Goal: Check status: Check status

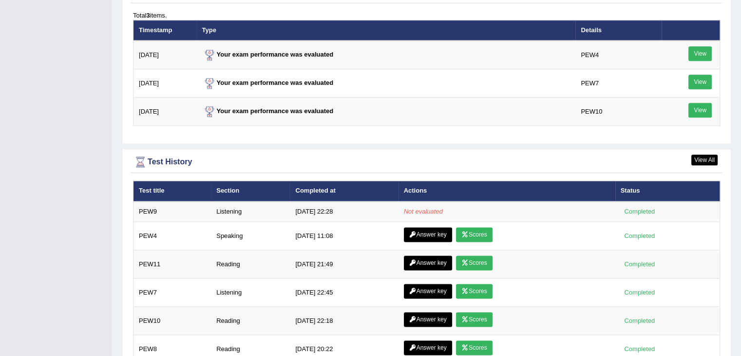
scroll to position [1242, 0]
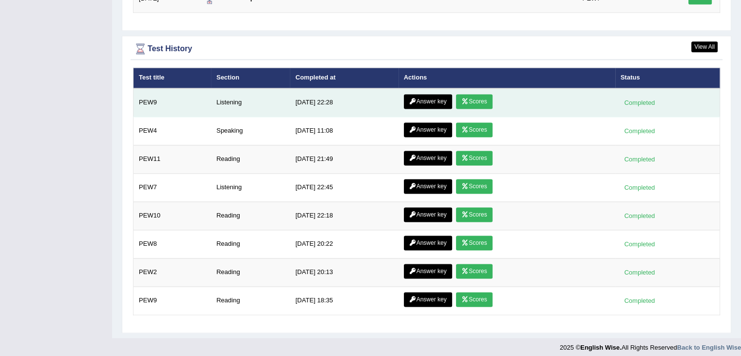
scroll to position [1327, 0]
click at [482, 96] on link "Scores" at bounding box center [474, 101] width 36 height 15
click at [421, 96] on link "Answer key" at bounding box center [428, 101] width 48 height 15
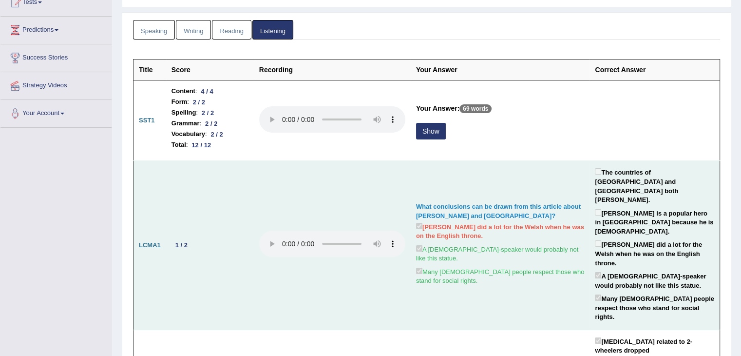
scroll to position [116, 0]
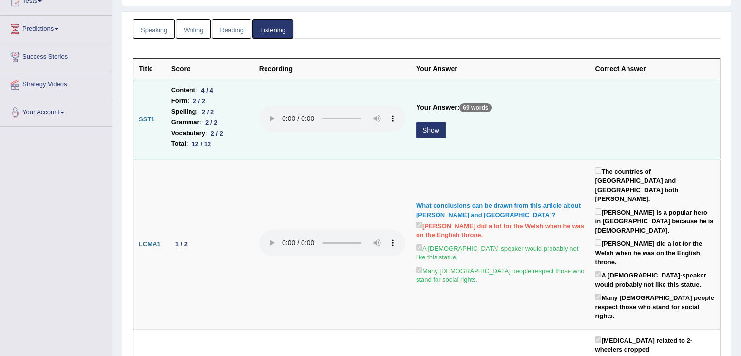
click at [430, 126] on button "Show" at bounding box center [431, 130] width 30 height 17
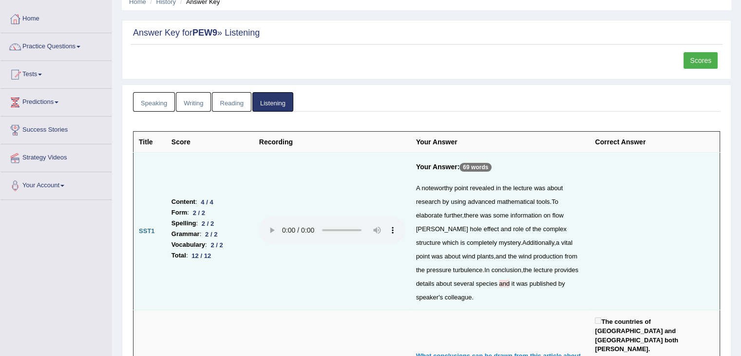
scroll to position [0, 0]
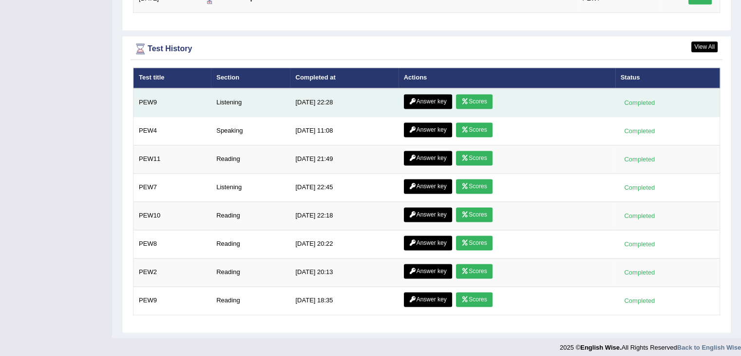
click at [473, 96] on link "Scores" at bounding box center [474, 101] width 36 height 15
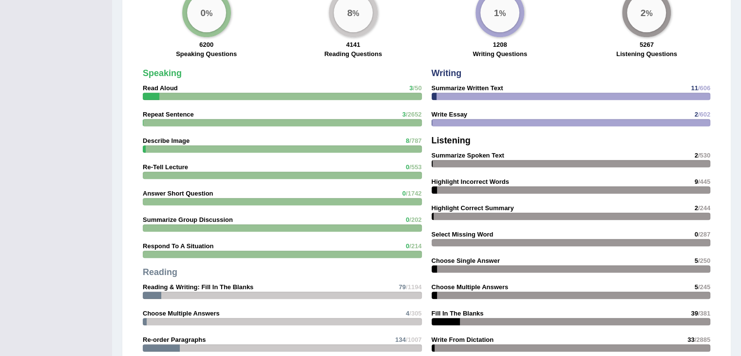
scroll to position [761, 0]
